Goal: Transaction & Acquisition: Purchase product/service

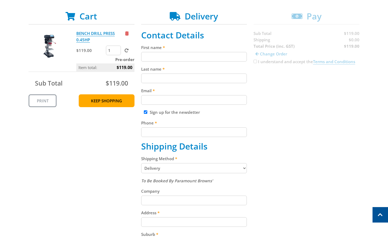
scroll to position [93, 0]
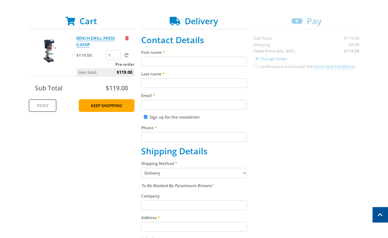
click at [158, 60] on input "First name" at bounding box center [194, 62] width 106 height 10
paste input "[PERSON_NAME]"
type input "[PERSON_NAME]"
click at [151, 84] on input "Last name" at bounding box center [194, 83] width 106 height 10
paste input "[PERSON_NAME]"
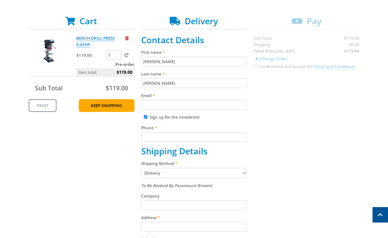
type input "[PERSON_NAME]"
click at [163, 105] on input "Email" at bounding box center [194, 105] width 106 height 10
paste input "[EMAIL_ADDRESS][DOMAIN_NAME]"
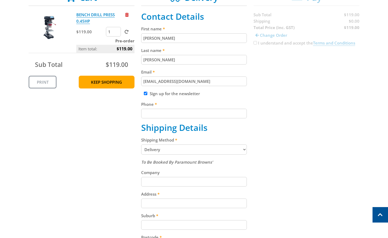
scroll to position [121, 0]
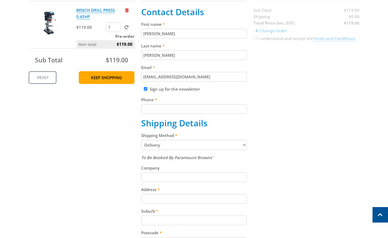
type input "[EMAIL_ADDRESS][DOMAIN_NAME]"
drag, startPoint x: 174, startPoint y: 111, endPoint x: 174, endPoint y: 129, distance: 17.3
click at [174, 111] on input "Phone" at bounding box center [194, 109] width 106 height 10
paste input "[PHONE_NUMBER]"
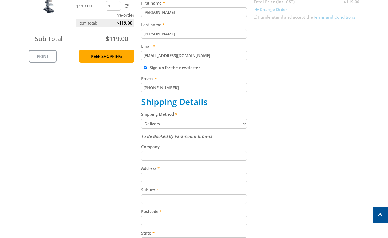
scroll to position [150, 0]
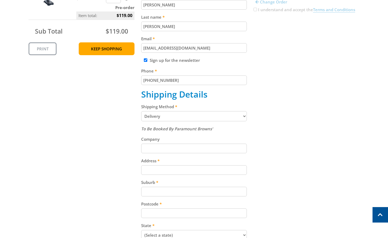
type input "[PHONE_NUMBER]"
click at [187, 119] on select "Pickup from Gepps Cross Delivery" at bounding box center [194, 116] width 106 height 10
select select "Pickup"
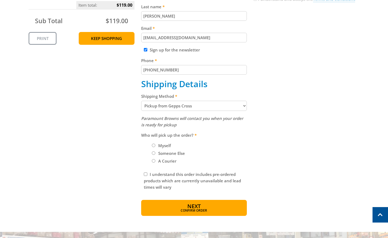
scroll to position [162, 0]
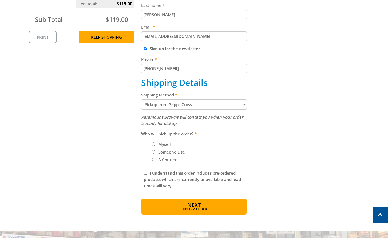
click at [169, 145] on label "Myself" at bounding box center [164, 144] width 16 height 9
click at [155, 145] on input "Myself" at bounding box center [153, 143] width 3 height 3
radio input "true"
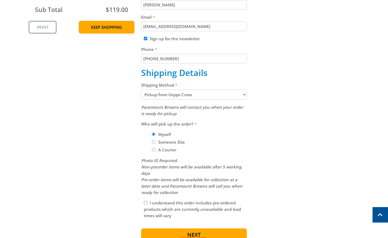
scroll to position [171, 0]
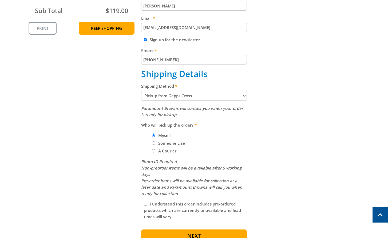
click at [200, 98] on select "Pickup from Gepps Cross Delivery" at bounding box center [194, 96] width 106 height 10
select select "Delivery"
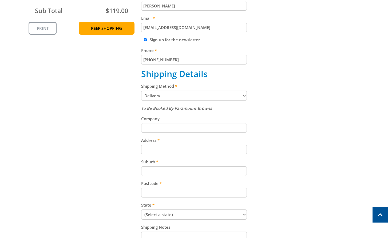
scroll to position [173, 0]
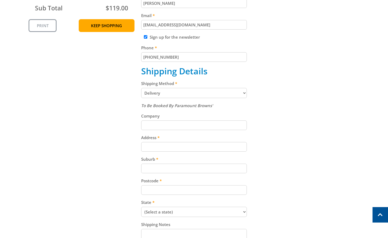
click at [160, 150] on input "Address" at bounding box center [194, 147] width 106 height 10
paste input "[STREET_ADDRESS]"
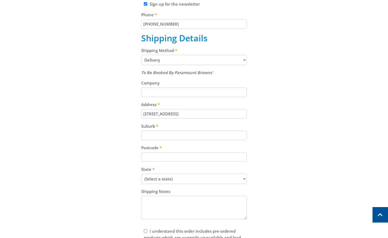
scroll to position [207, 0]
type input "[STREET_ADDRESS]"
click at [167, 134] on input "Suburb" at bounding box center [194, 135] width 106 height 10
paste input "Gepps Cross"
type input "Gepps Cross"
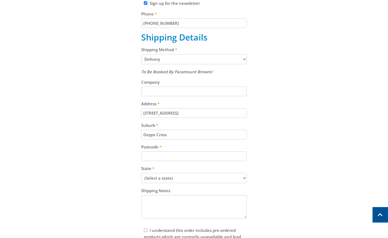
click at [159, 154] on input "Postcode" at bounding box center [194, 156] width 106 height 10
paste input "5094"
type input "5094"
click at [177, 177] on select "(Select a state) South Australia Victoria New South Wales Queensland Western Au…" at bounding box center [194, 178] width 106 height 10
select select "SA"
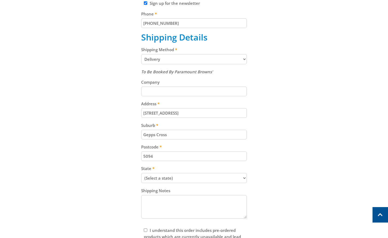
click at [141, 173] on select "(Select a state) South Australia Victoria New South Wales Queensland Western Au…" at bounding box center [194, 178] width 106 height 10
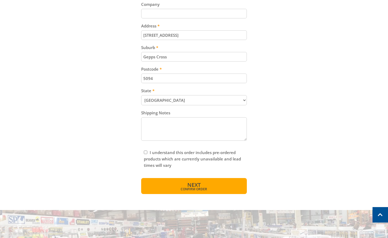
scroll to position [287, 0]
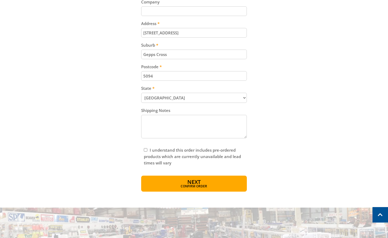
click at [146, 151] on input "I understand this order includes pre-ordered products which are currently unava…" at bounding box center [145, 149] width 3 height 3
checkbox input "true"
click at [200, 185] on span "Confirm order" at bounding box center [194, 186] width 83 height 3
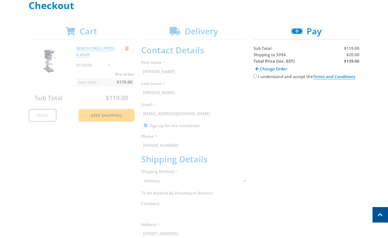
scroll to position [74, 0]
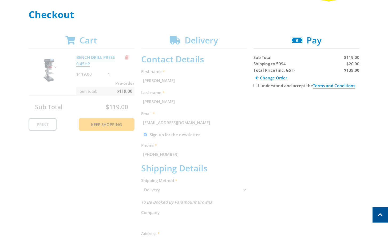
click at [356, 71] on strong "$139.00" at bounding box center [351, 69] width 15 height 5
copy strong "139.00"
click at [350, 63] on span "$20.00" at bounding box center [352, 63] width 13 height 5
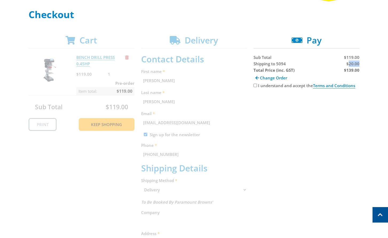
copy span "20.00"
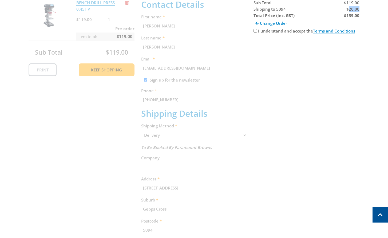
scroll to position [149, 0]
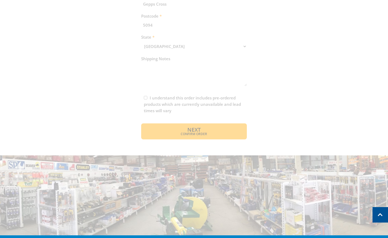
scroll to position [464, 0]
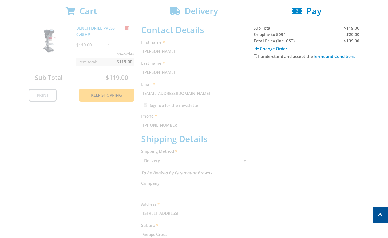
scroll to position [97, 0]
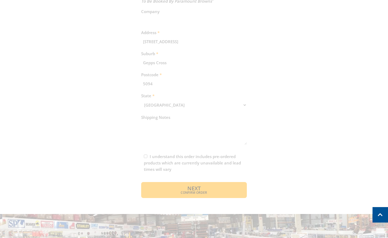
scroll to position [278, 0]
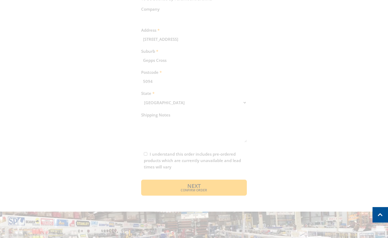
click at [203, 185] on div "Cart BENCH DRILL PRESS 0.45HP $119.00 1 Pre-order Item total: $119.00 Sub Total…" at bounding box center [194, 14] width 331 height 364
click at [204, 185] on div "Cart BENCH DRILL PRESS 0.45HP $119.00 1 Pre-order Item total: $119.00 Sub Total…" at bounding box center [194, 14] width 331 height 364
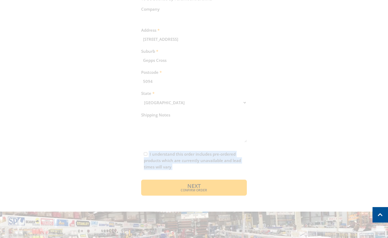
click at [204, 185] on div "Cart BENCH DRILL PRESS 0.45HP $119.00 1 Pre-order Item total: $119.00 Sub Total…" at bounding box center [194, 14] width 331 height 364
click at [378, 214] on span at bounding box center [379, 214] width 15 height 15
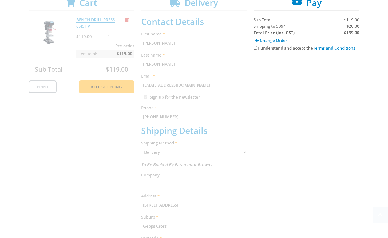
scroll to position [294, 0]
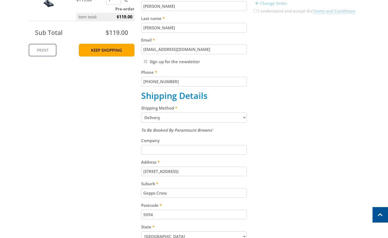
scroll to position [314, 0]
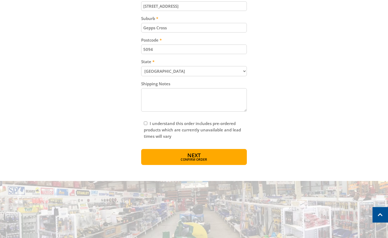
click at [144, 124] on input "I understand this order includes pre-ordered products which are currently unava…" at bounding box center [145, 123] width 3 height 3
checkbox input "true"
click at [215, 160] on span "Confirm order" at bounding box center [194, 160] width 83 height 3
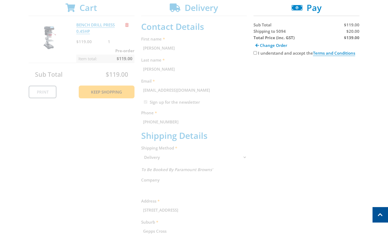
scroll to position [87, 0]
